Goal: Task Accomplishment & Management: Manage account settings

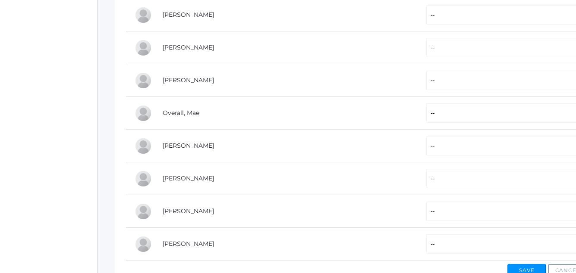
scroll to position [314, 0]
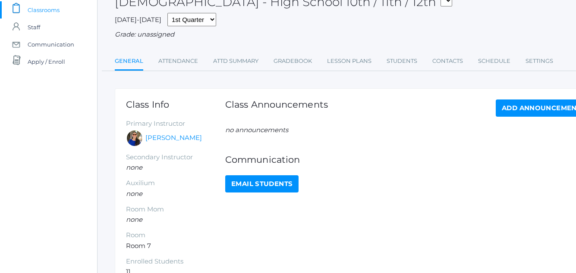
scroll to position [58, 0]
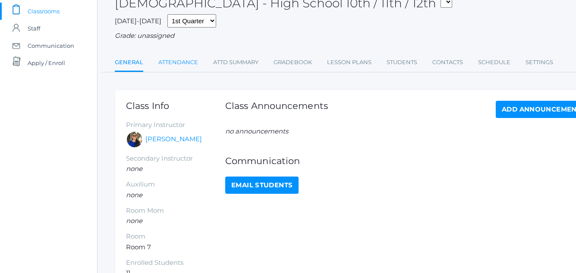
click at [179, 64] on link "Attendance" at bounding box center [178, 62] width 40 height 17
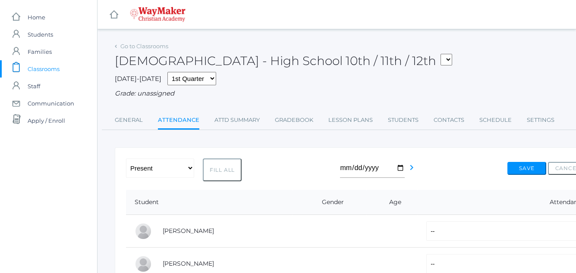
click at [43, 67] on span "Classrooms" at bounding box center [44, 68] width 32 height 17
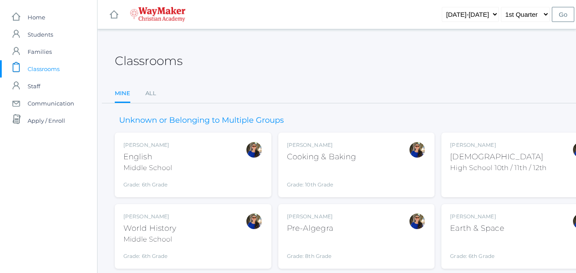
click at [147, 162] on div "English" at bounding box center [147, 157] width 49 height 12
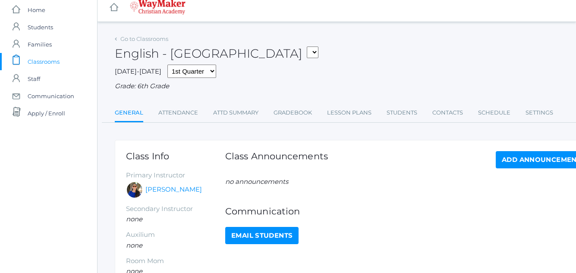
scroll to position [6, 0]
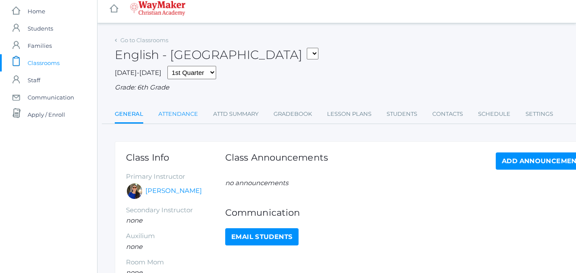
click at [172, 116] on link "Attendance" at bounding box center [178, 114] width 40 height 17
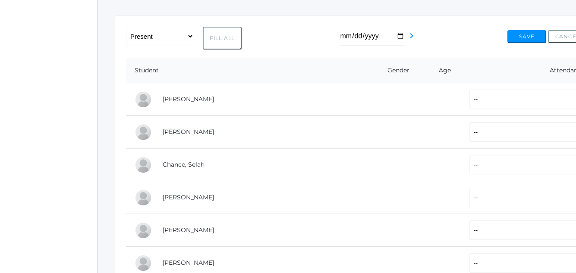
scroll to position [127, 0]
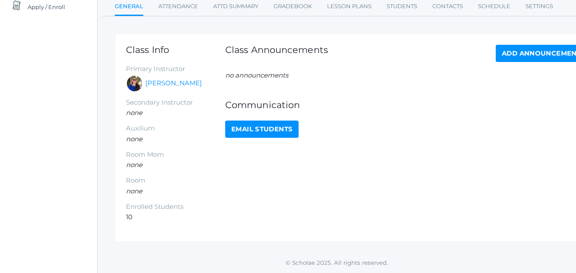
scroll to position [6, 0]
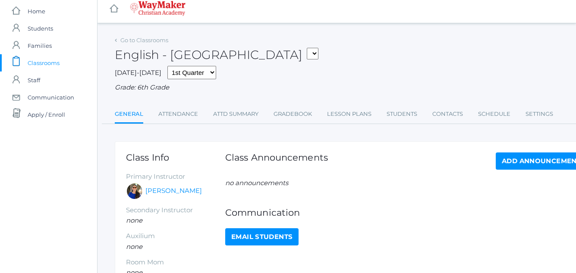
click at [59, 62] on span "Classrooms" at bounding box center [44, 62] width 32 height 17
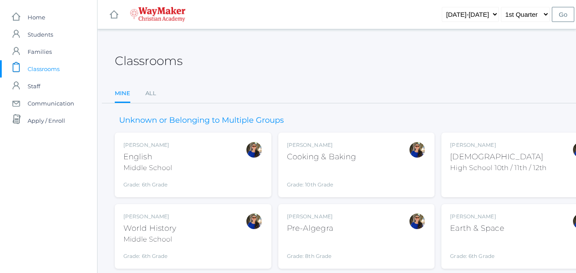
click at [163, 234] on div "World History" at bounding box center [149, 229] width 53 height 12
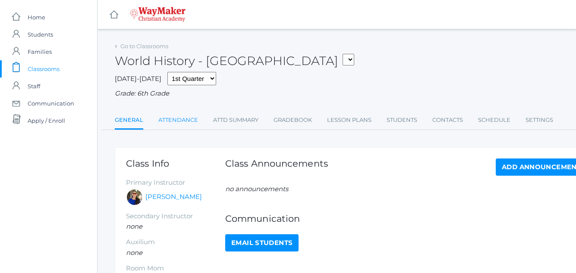
click at [179, 123] on link "Attendance" at bounding box center [178, 120] width 40 height 17
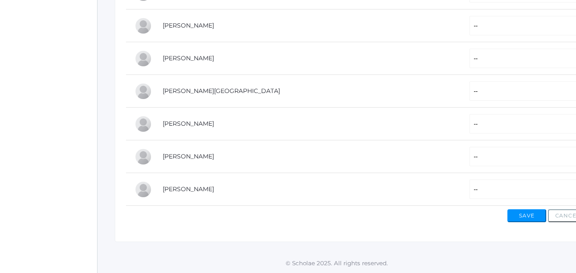
scroll to position [338, 0]
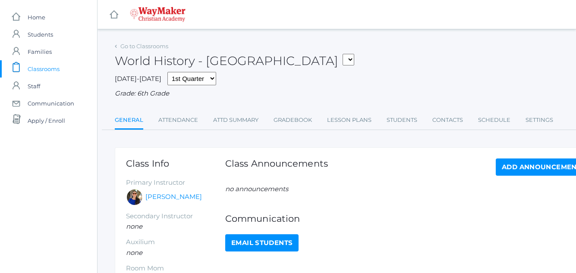
click at [50, 69] on span "Classrooms" at bounding box center [44, 68] width 32 height 17
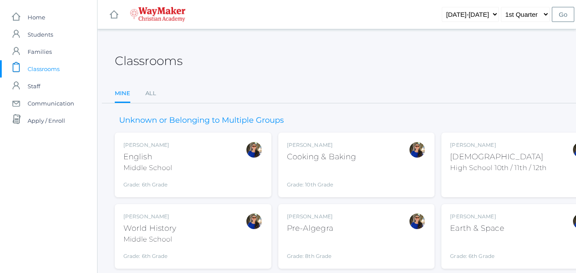
click at [322, 230] on div "Pre-Algegra" at bounding box center [310, 229] width 46 height 12
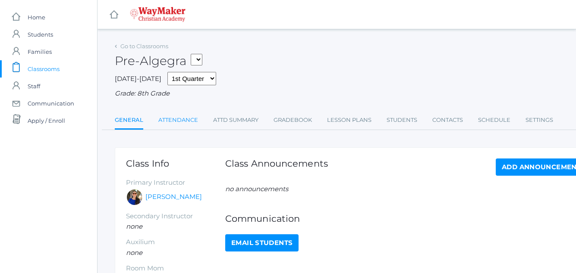
click at [175, 120] on link "Attendance" at bounding box center [178, 120] width 40 height 17
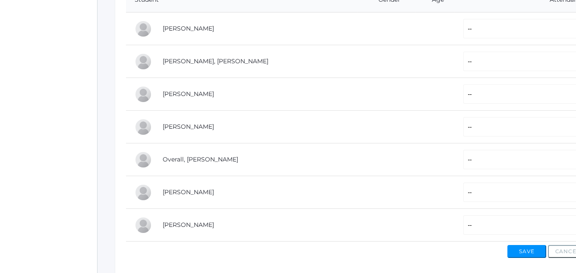
scroll to position [194, 0]
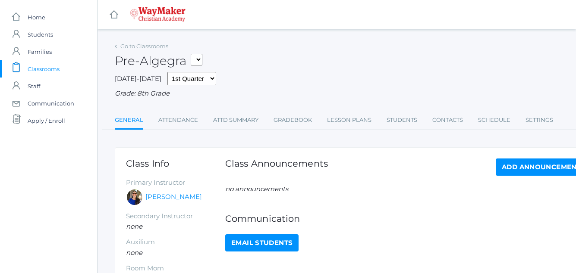
click at [57, 70] on span "Classrooms" at bounding box center [44, 68] width 32 height 17
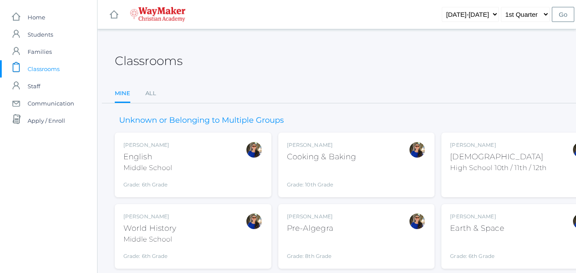
click at [468, 230] on div "Earth & Space" at bounding box center [477, 229] width 54 height 12
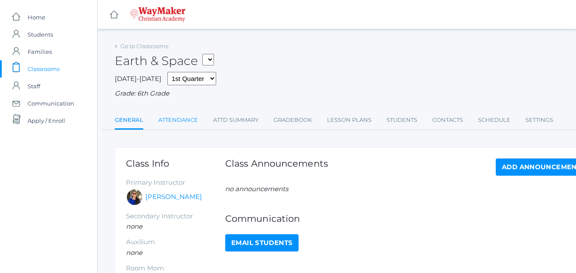
click at [177, 119] on link "Attendance" at bounding box center [178, 120] width 40 height 17
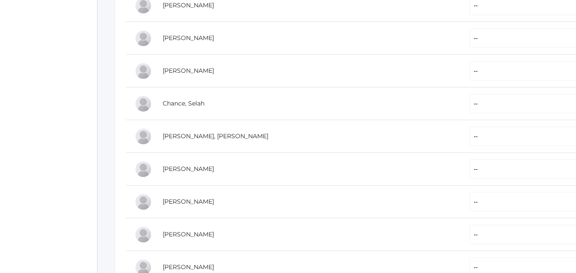
scroll to position [225, 0]
